Goal: Check status: Check status

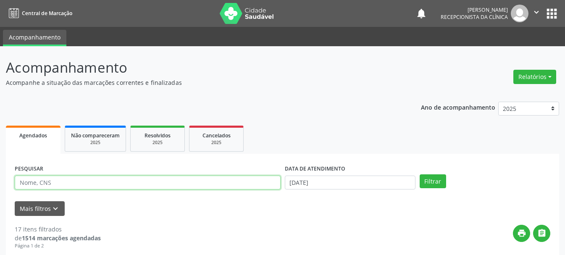
click at [192, 181] on input "text" at bounding box center [148, 183] width 266 height 14
type input "[PERSON_NAME]"
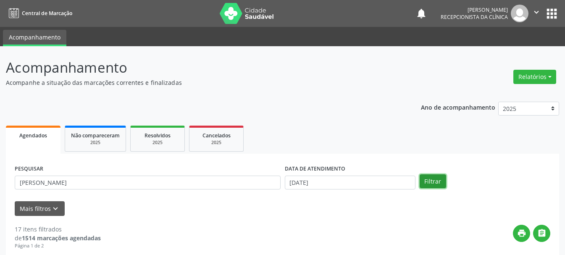
click at [428, 186] on button "Filtrar" at bounding box center [433, 181] width 26 height 14
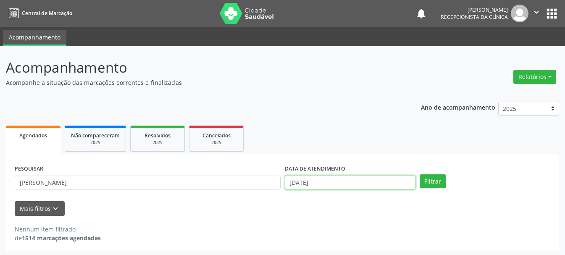
click at [320, 181] on input "[DATE]" at bounding box center [350, 183] width 131 height 14
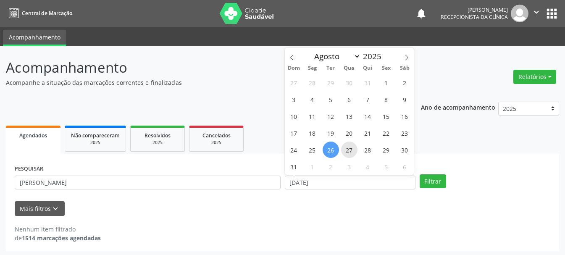
click at [349, 150] on span "27" at bounding box center [349, 150] width 16 height 16
type input "[DATE]"
click at [349, 150] on span "27" at bounding box center [349, 150] width 16 height 16
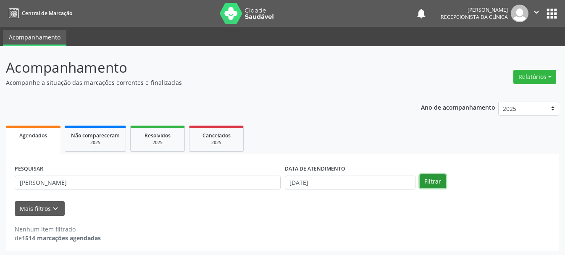
click at [432, 180] on button "Filtrar" at bounding box center [433, 181] width 26 height 14
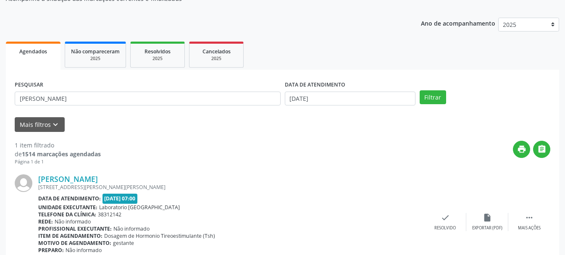
scroll to position [123, 0]
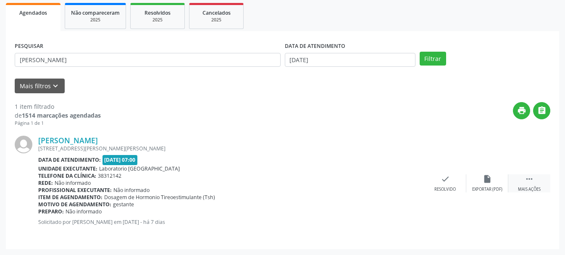
click at [528, 179] on icon "" at bounding box center [529, 178] width 9 height 9
click at [404, 185] on div "print Imprimir" at bounding box center [403, 183] width 42 height 18
